Goal: Information Seeking & Learning: Compare options

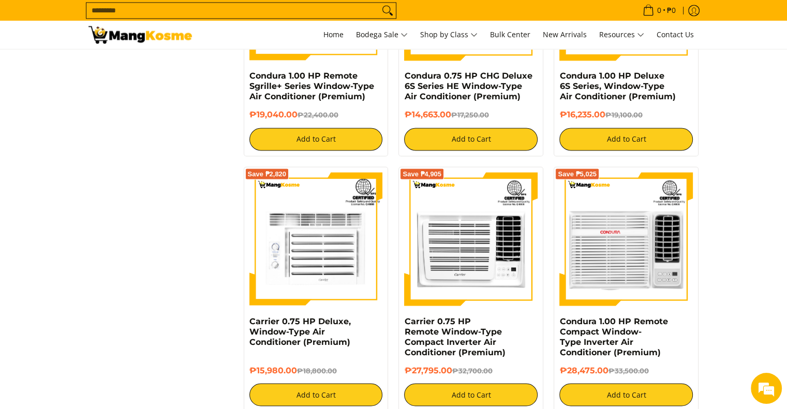
scroll to position [1863, 0]
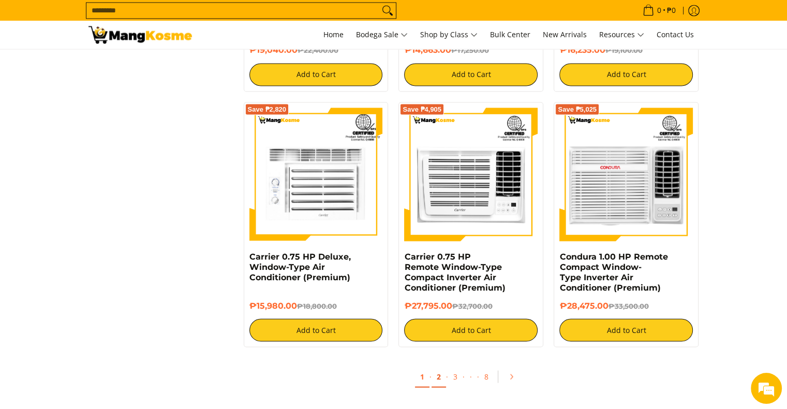
click at [437, 387] on link "2" at bounding box center [439, 376] width 14 height 21
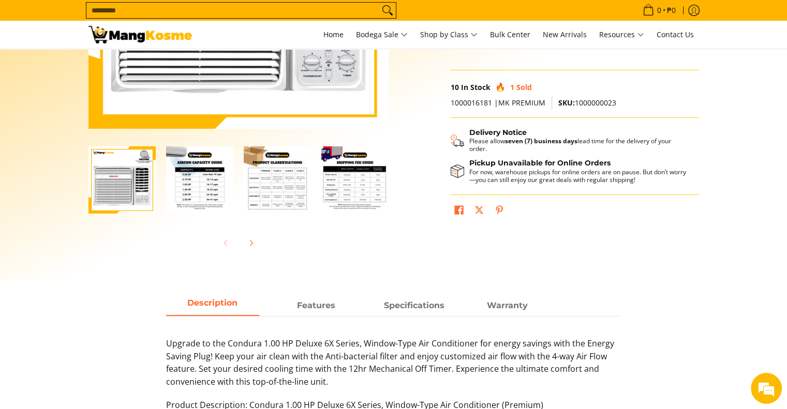
scroll to position [155, 0]
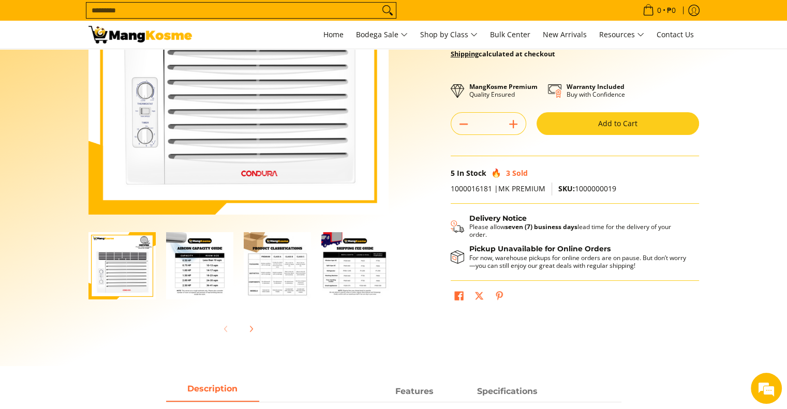
click at [208, 272] on img "Condura 1.00 HP Deluxe 6S Series, Window-Type Air Conditioner (Premium)-2" at bounding box center [199, 265] width 67 height 67
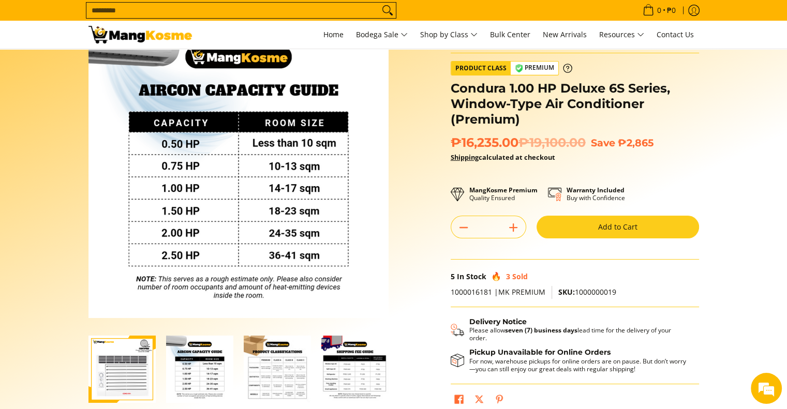
scroll to position [0, 1]
click at [204, 383] on img "Condura 1.00 HP Deluxe 6S Series, Window-Type Air Conditioner (Premium)-2" at bounding box center [198, 369] width 67 height 67
click at [203, 386] on img "Condura 1.00 HP Deluxe 6S Series, Window-Type Air Conditioner (Premium)-2" at bounding box center [198, 369] width 67 height 67
click at [264, 378] on img "Condura 1.00 HP Deluxe 6S Series, Window-Type Air Conditioner (Premium)-3" at bounding box center [276, 369] width 67 height 67
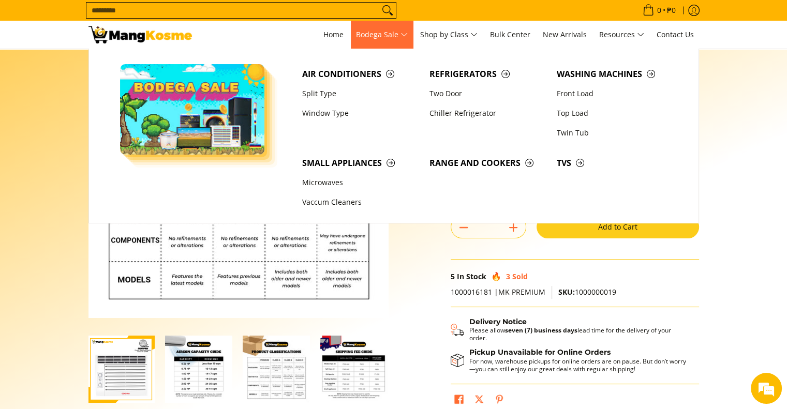
click at [379, 33] on span "Bodega Sale" at bounding box center [382, 34] width 52 height 13
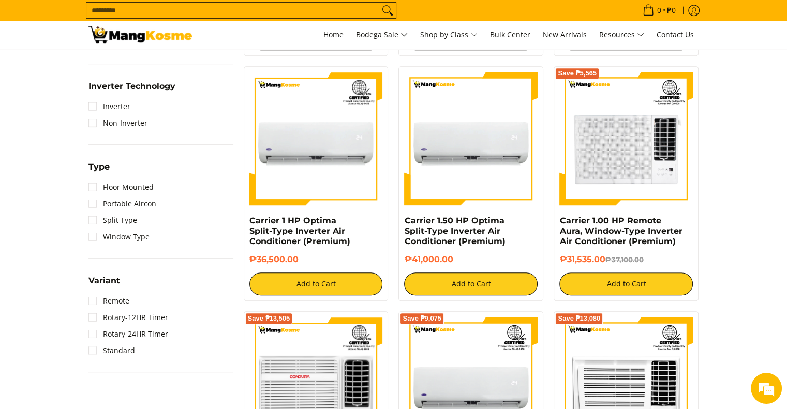
scroll to position [673, 0]
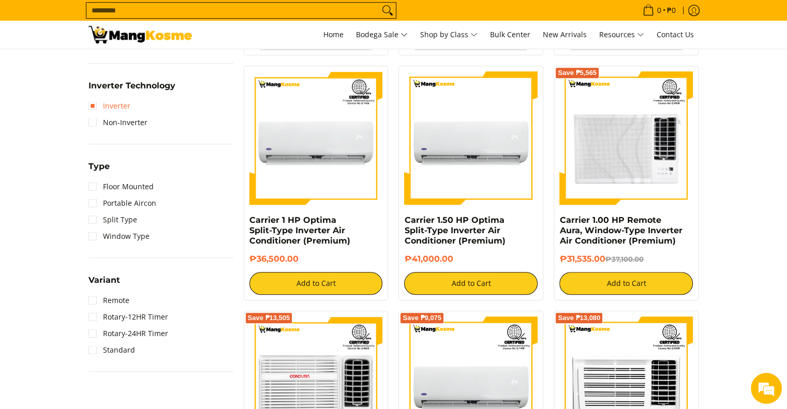
click at [93, 104] on link "Inverter" at bounding box center [109, 106] width 42 height 17
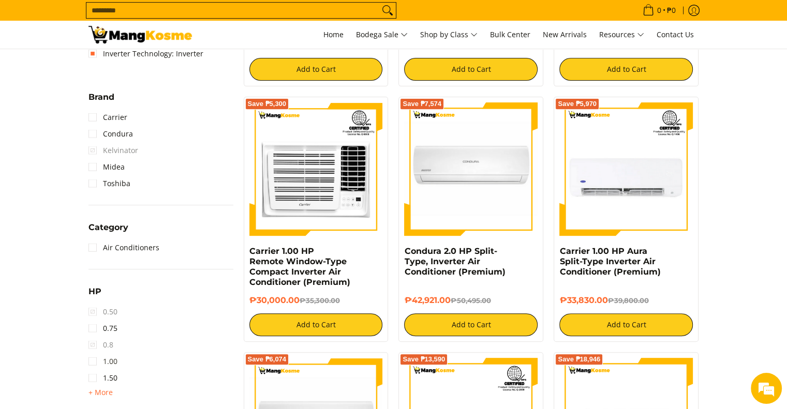
scroll to position [404, 0]
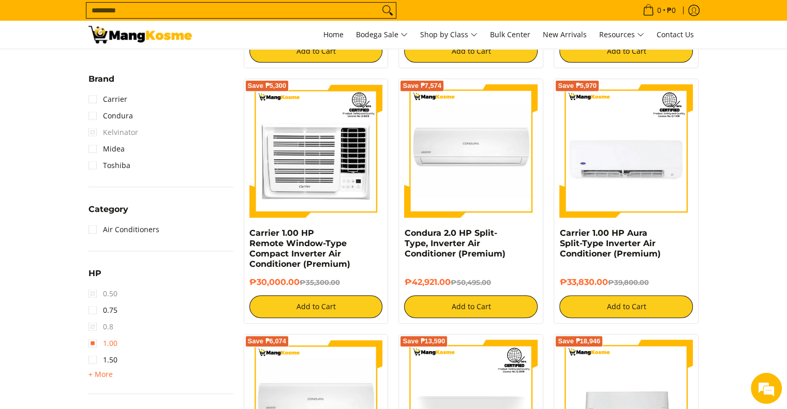
click at [91, 345] on link "1.00" at bounding box center [102, 343] width 29 height 17
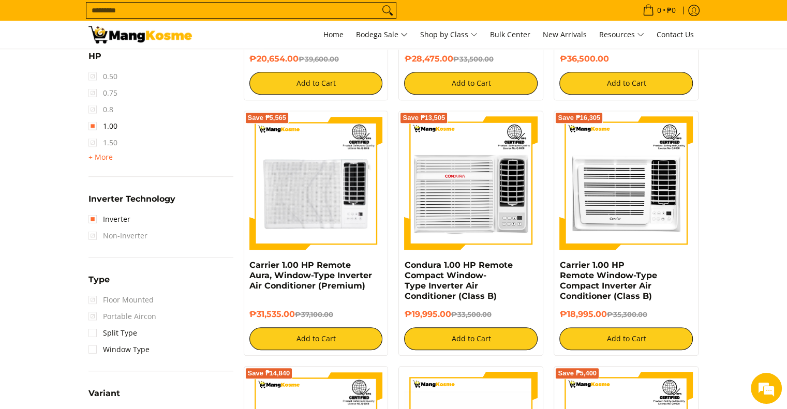
scroll to position [663, 0]
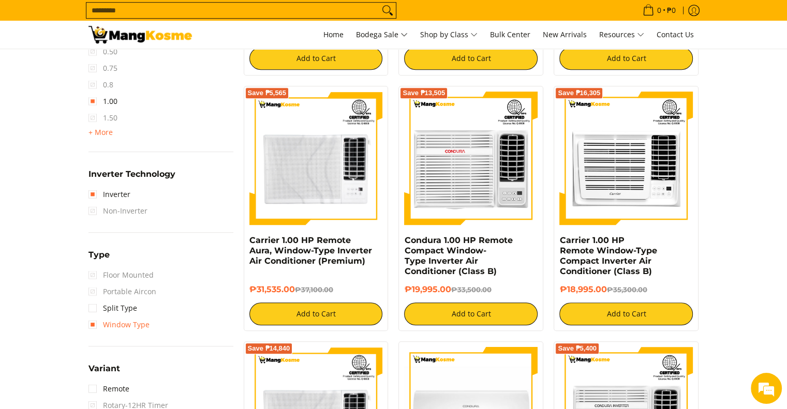
click at [91, 325] on link "Window Type" at bounding box center [118, 325] width 61 height 17
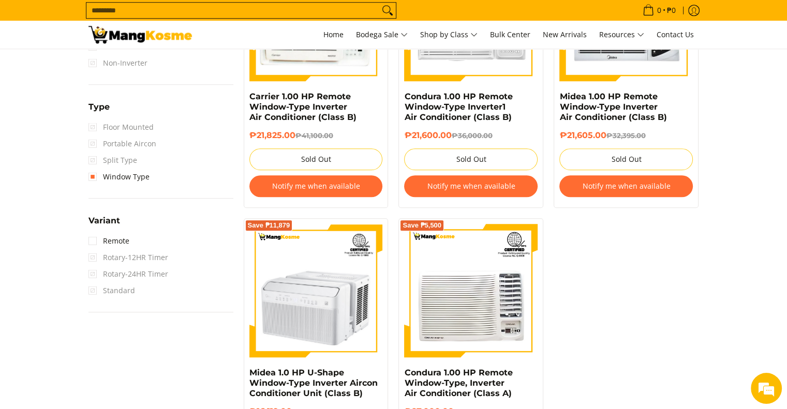
scroll to position [880, 0]
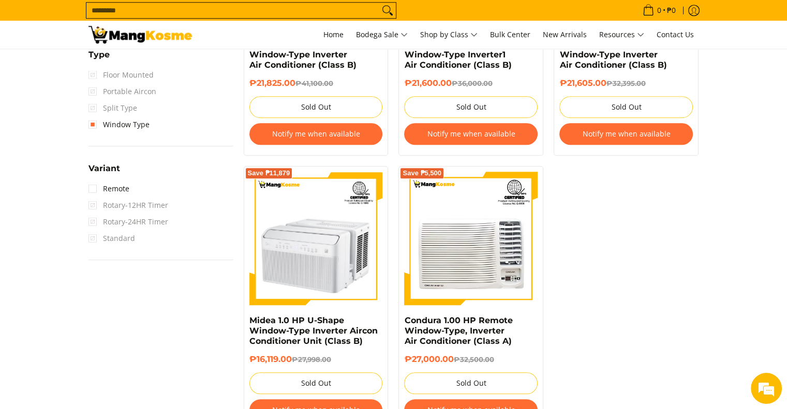
drag, startPoint x: 360, startPoint y: 261, endPoint x: 388, endPoint y: 268, distance: 29.2
click at [359, 261] on img at bounding box center [316, 239] width 134 height 134
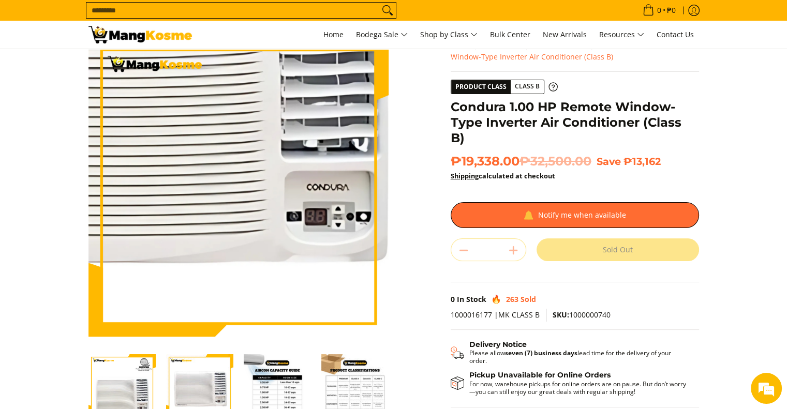
scroll to position [52, 0]
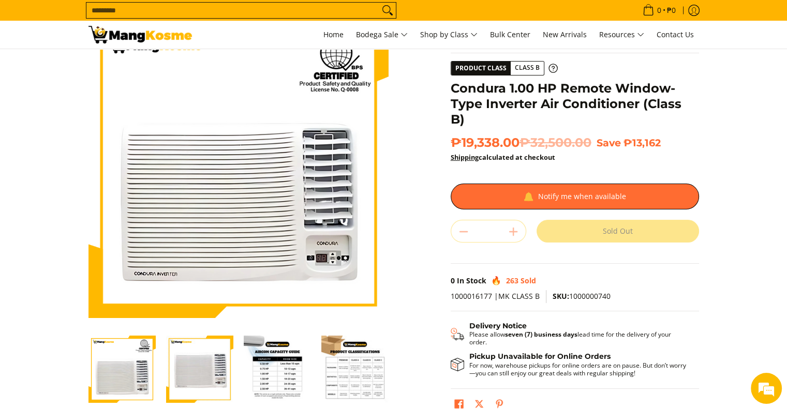
click at [362, 376] on img "Condura 1.00 HP Remote Window-Type Inverter Air Conditioner (Class B)-4" at bounding box center [354, 369] width 67 height 67
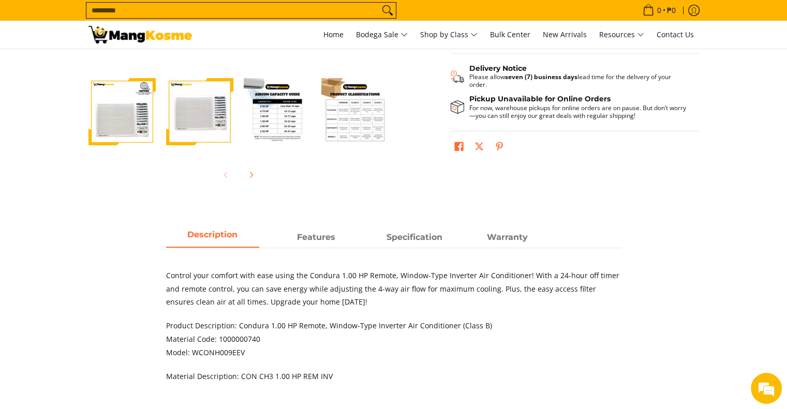
scroll to position [310, 0]
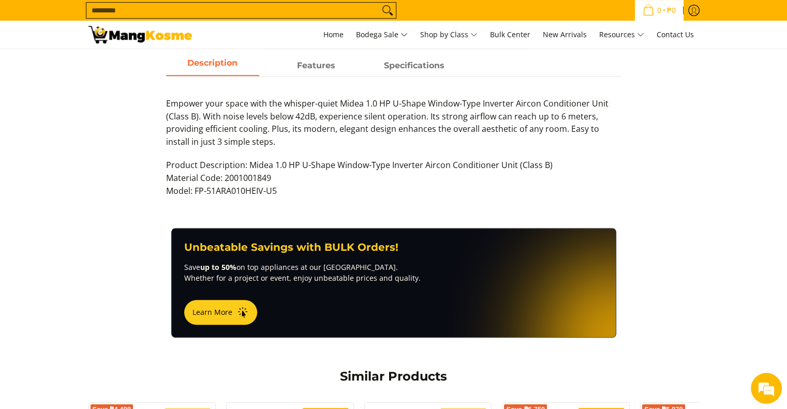
scroll to position [310, 0]
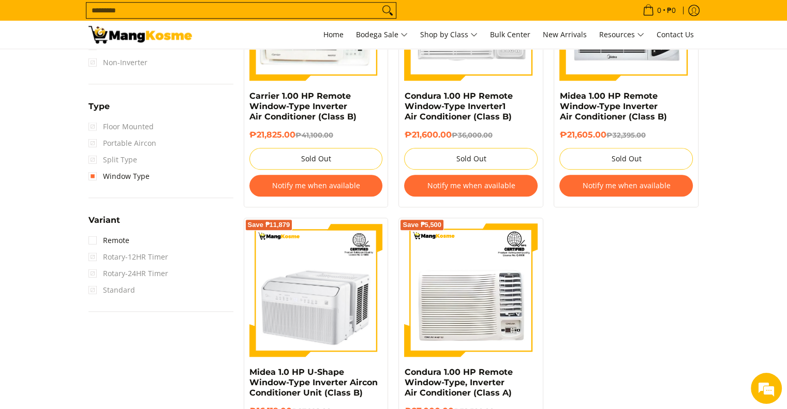
scroll to position [724, 0]
